Goal: Task Accomplishment & Management: Use online tool/utility

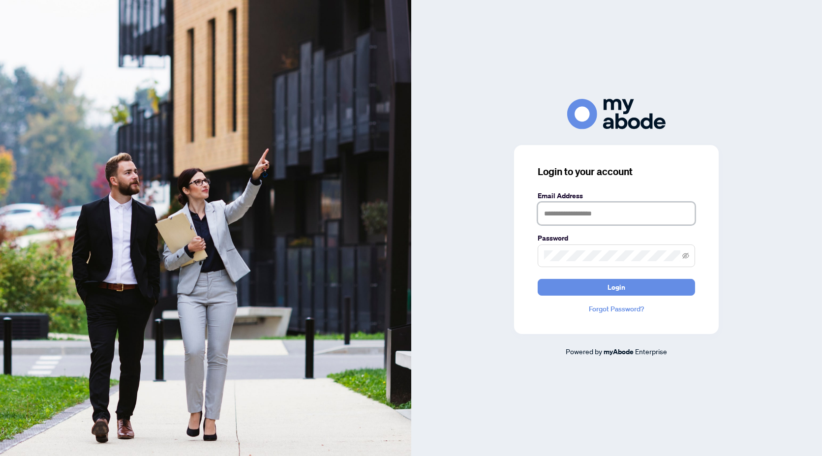
click at [610, 208] on input "text" at bounding box center [615, 213] width 157 height 23
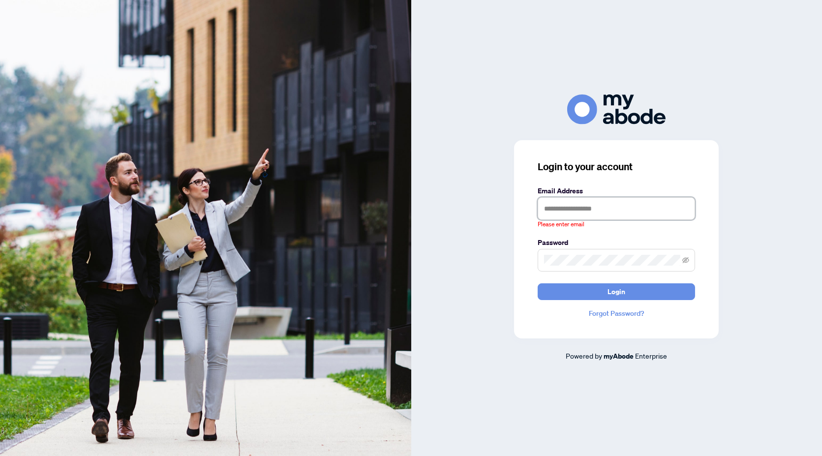
type input "**********"
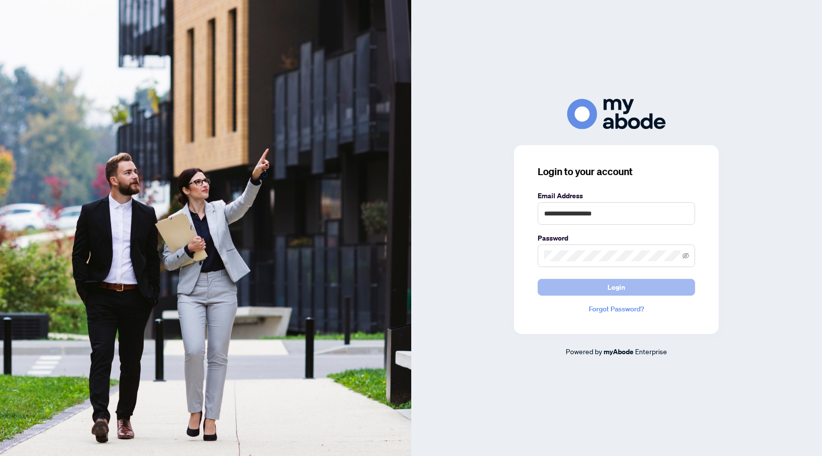
click at [590, 288] on button "Login" at bounding box center [615, 287] width 157 height 17
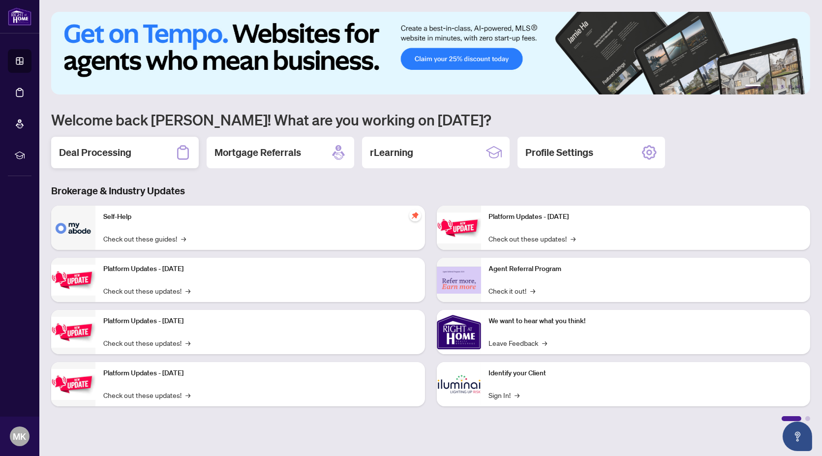
click at [132, 150] on div "Deal Processing" at bounding box center [125, 152] width 148 height 31
